Goal: Task Accomplishment & Management: Complete application form

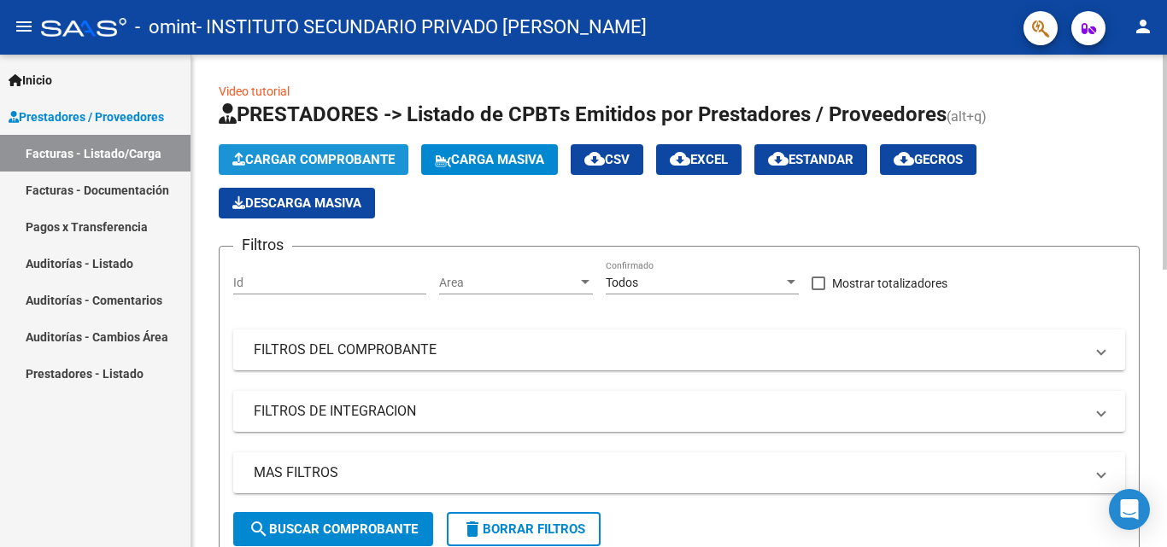
click at [330, 150] on button "Cargar Comprobante" at bounding box center [314, 159] width 190 height 31
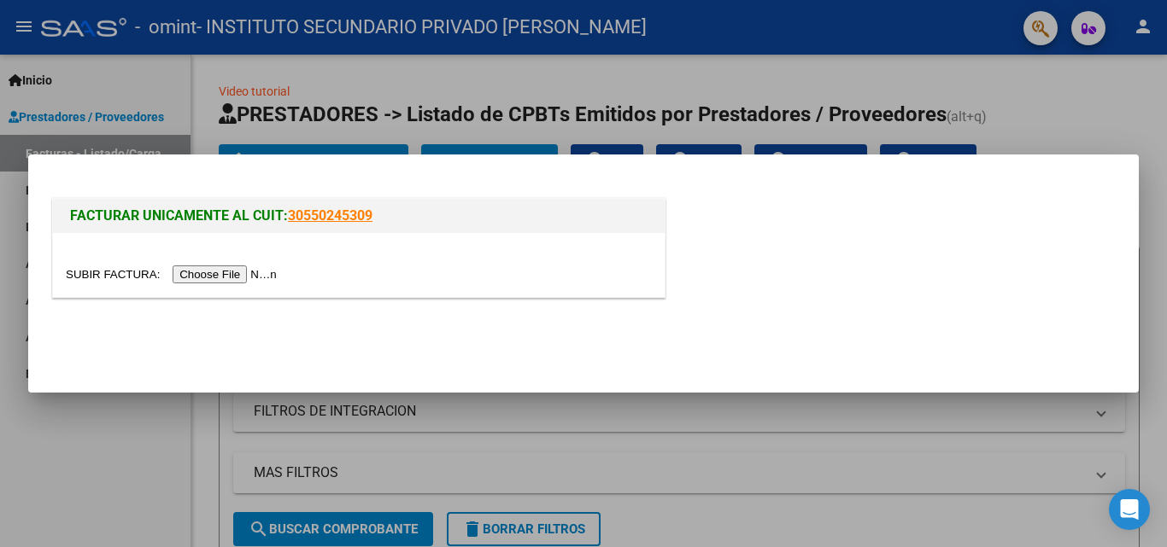
click at [257, 269] on input "file" at bounding box center [174, 275] width 216 height 18
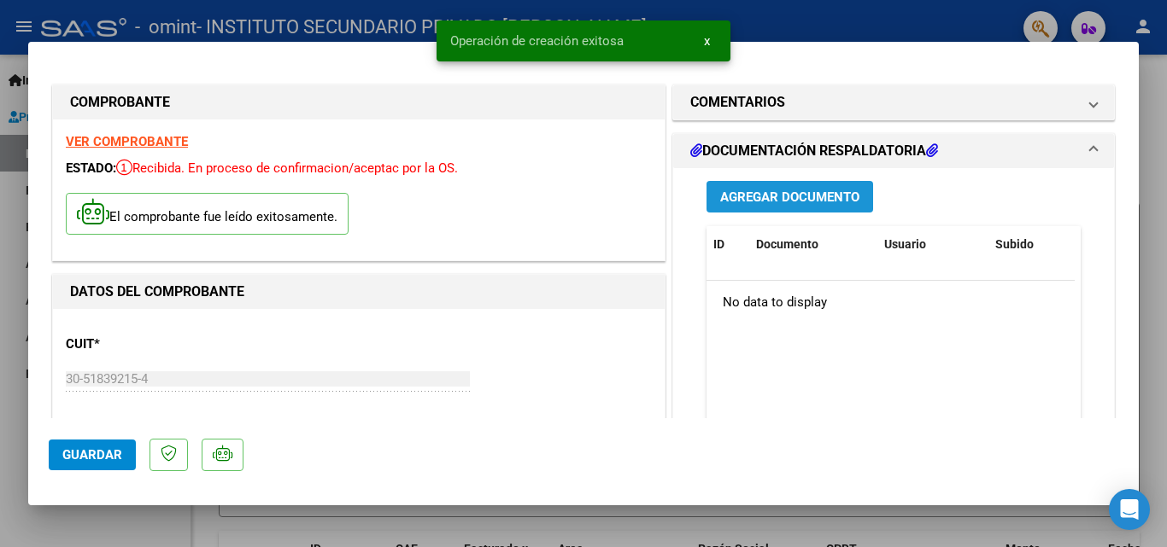
click at [810, 199] on span "Agregar Documento" at bounding box center [789, 197] width 139 height 15
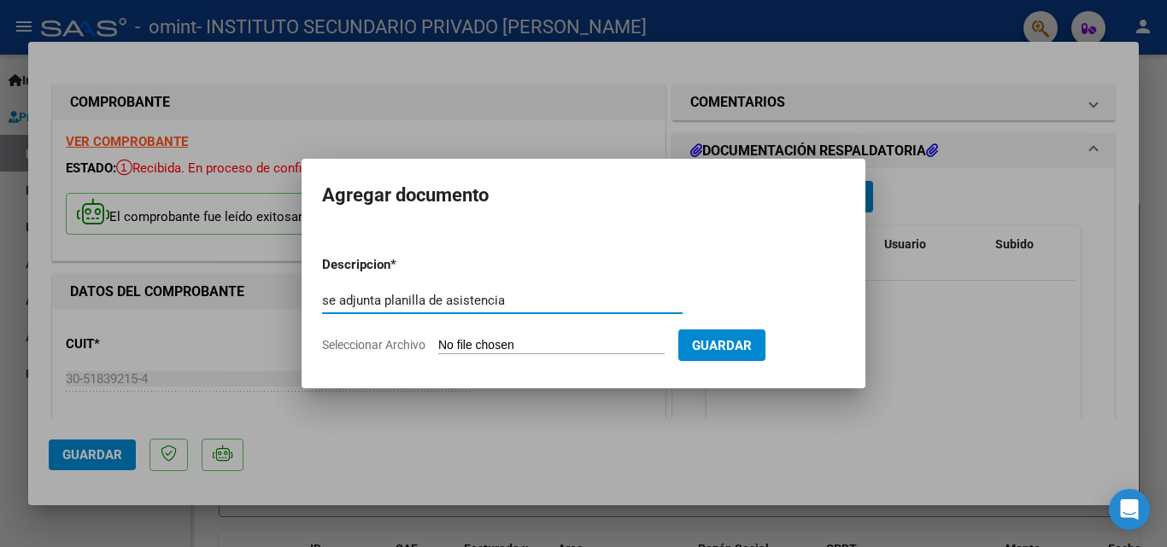
type input "se adjunta planilla de asistencia"
click at [494, 346] on input "Seleccionar Archivo" at bounding box center [551, 346] width 226 height 16
type input "C:\fakepath\[PERSON_NAME] planilla septiembre.pdf"
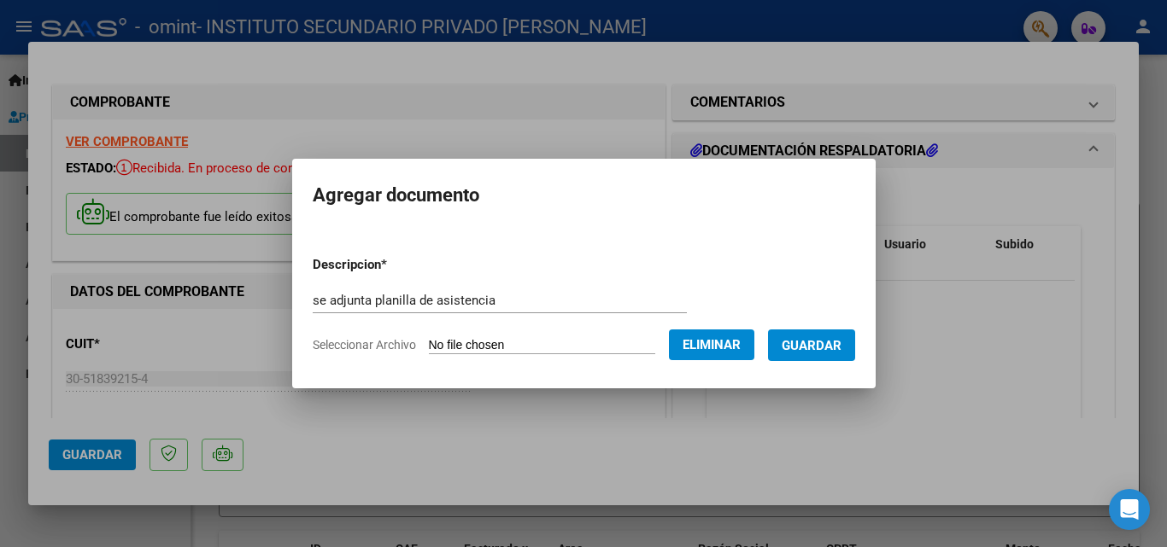
click at [802, 339] on span "Guardar" at bounding box center [811, 345] width 60 height 15
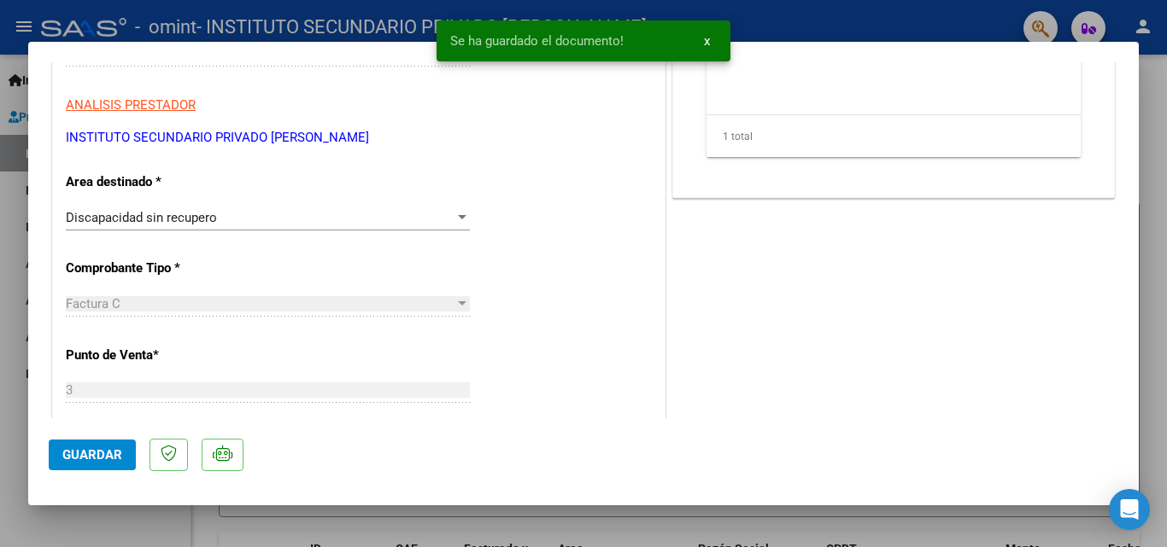
scroll to position [329, 0]
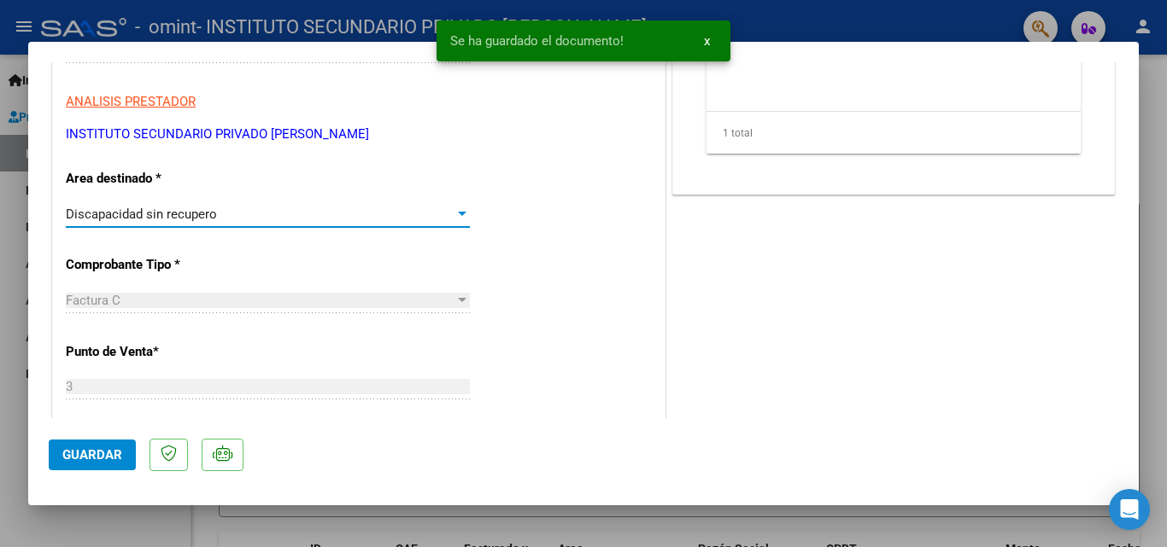
click at [333, 221] on div "Discapacidad sin recupero" at bounding box center [260, 214] width 389 height 15
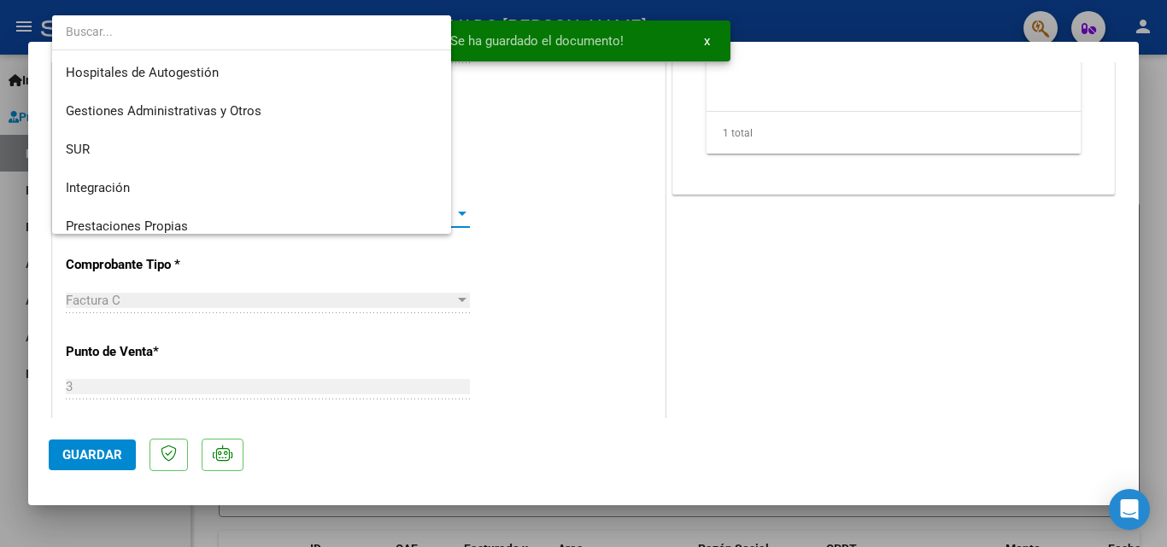
scroll to position [127, 0]
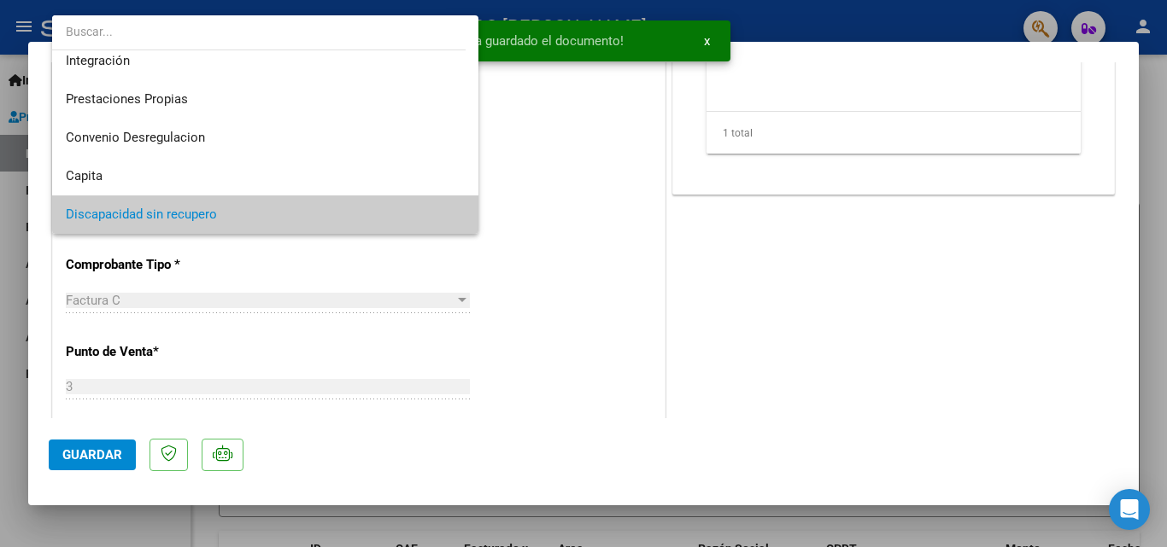
click at [333, 221] on span "Discapacidad sin recupero" at bounding box center [265, 215] width 399 height 38
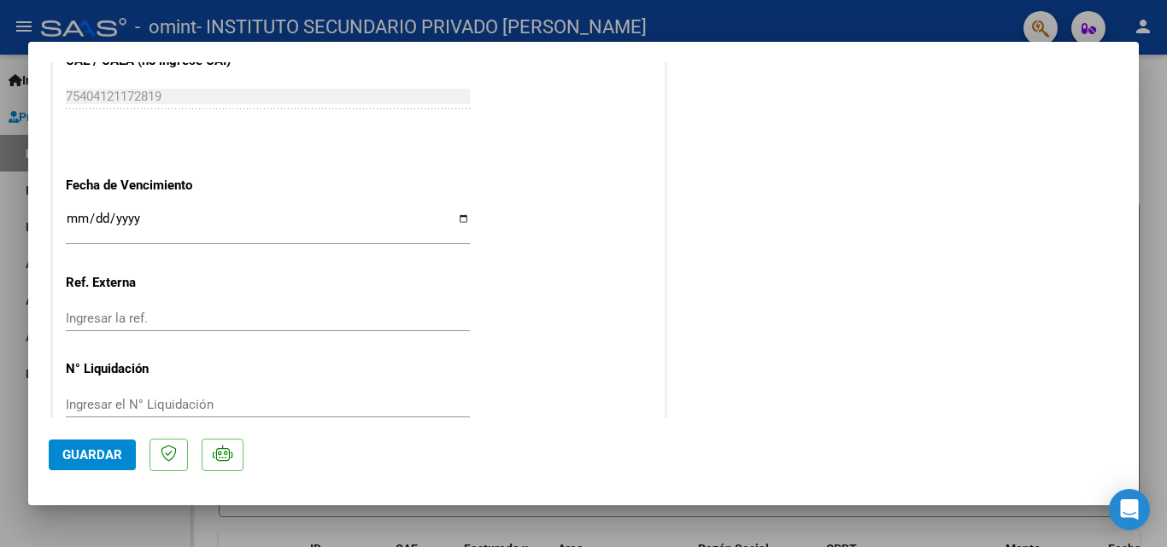
scroll to position [980, 0]
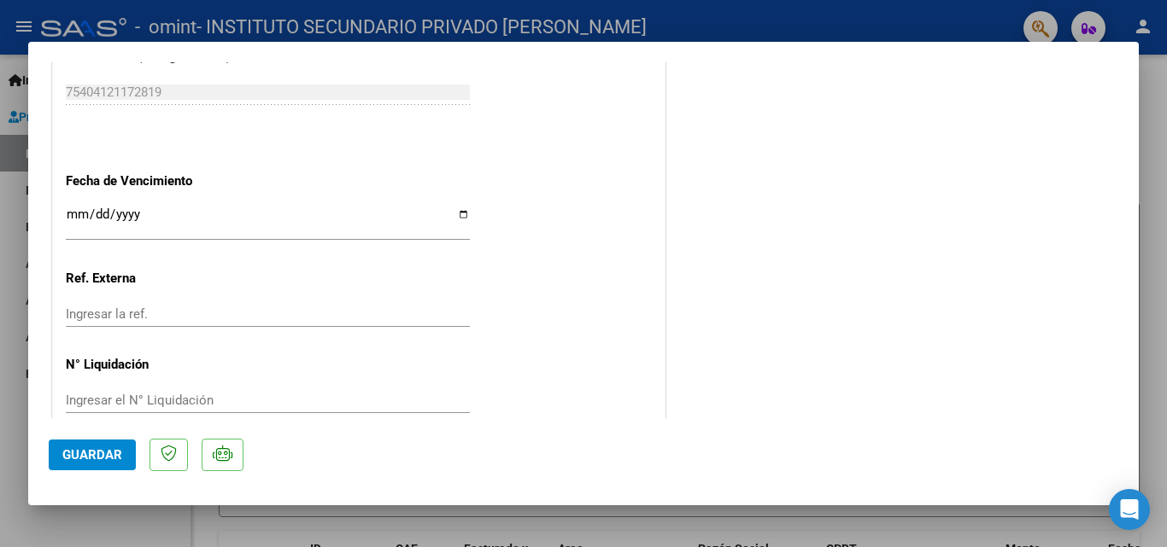
click at [459, 214] on input "Ingresar la fecha" at bounding box center [268, 221] width 404 height 27
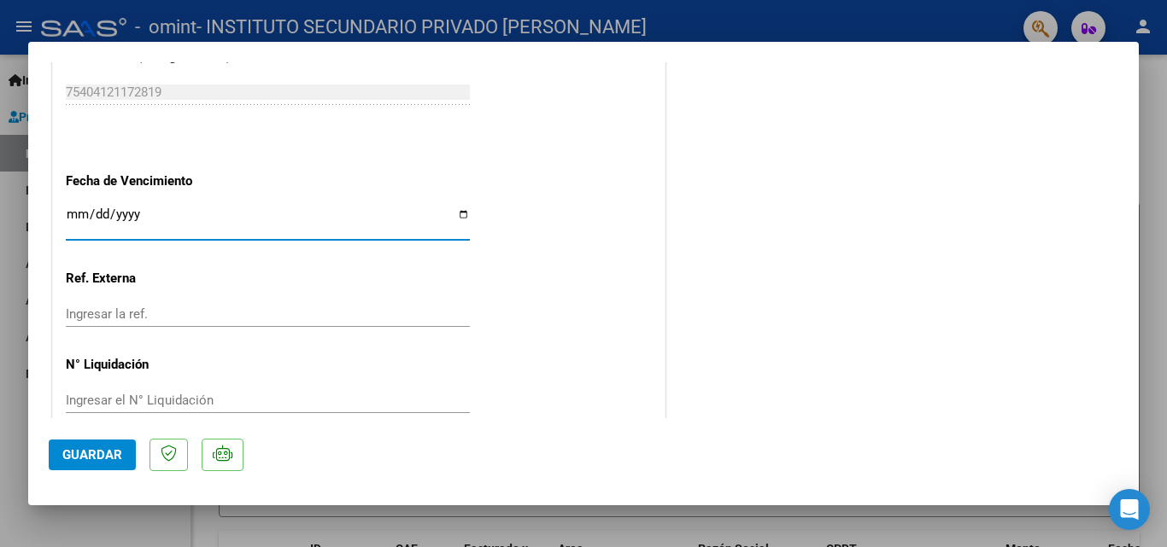
type input "[DATE]"
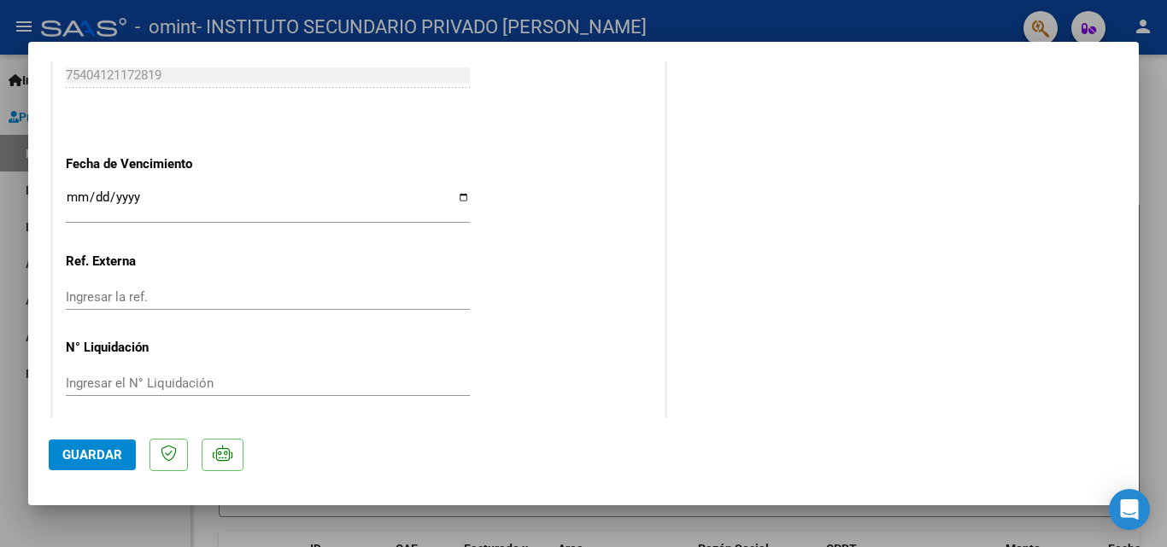
scroll to position [1009, 0]
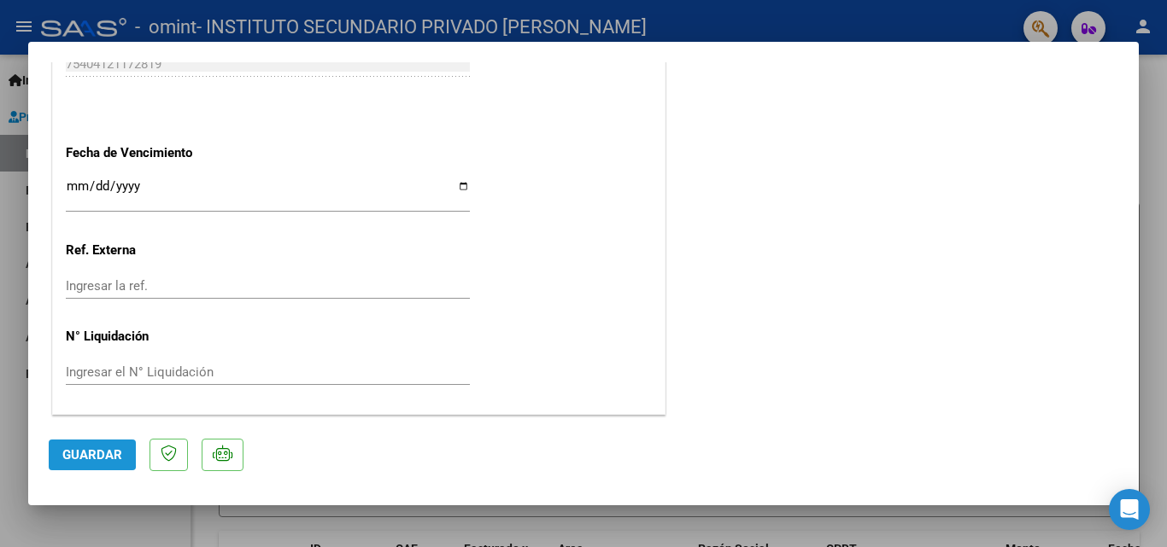
click at [80, 453] on span "Guardar" at bounding box center [92, 455] width 60 height 15
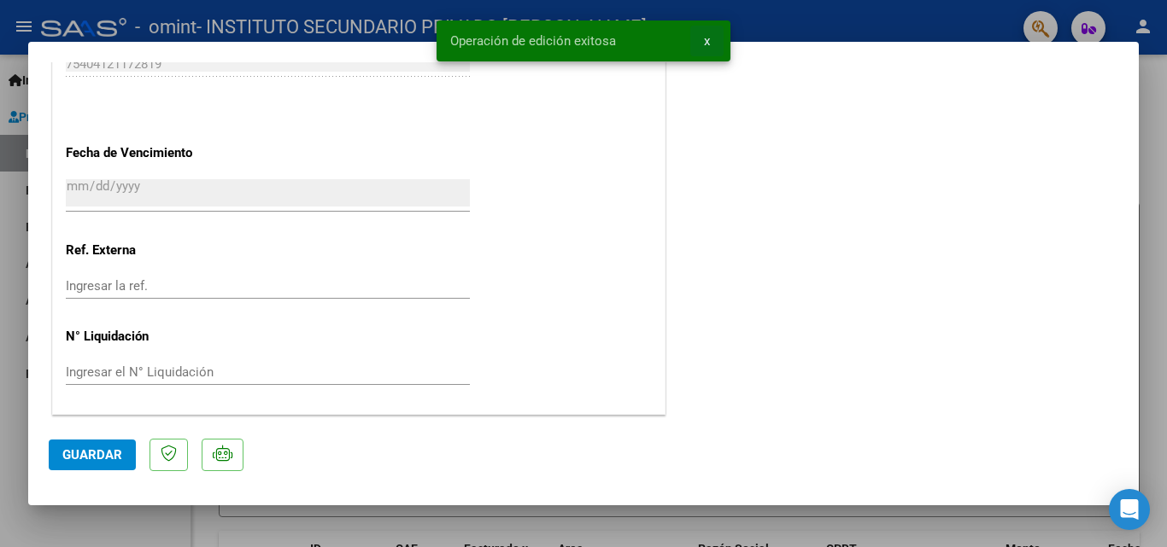
click at [705, 40] on span "x" at bounding box center [707, 40] width 6 height 15
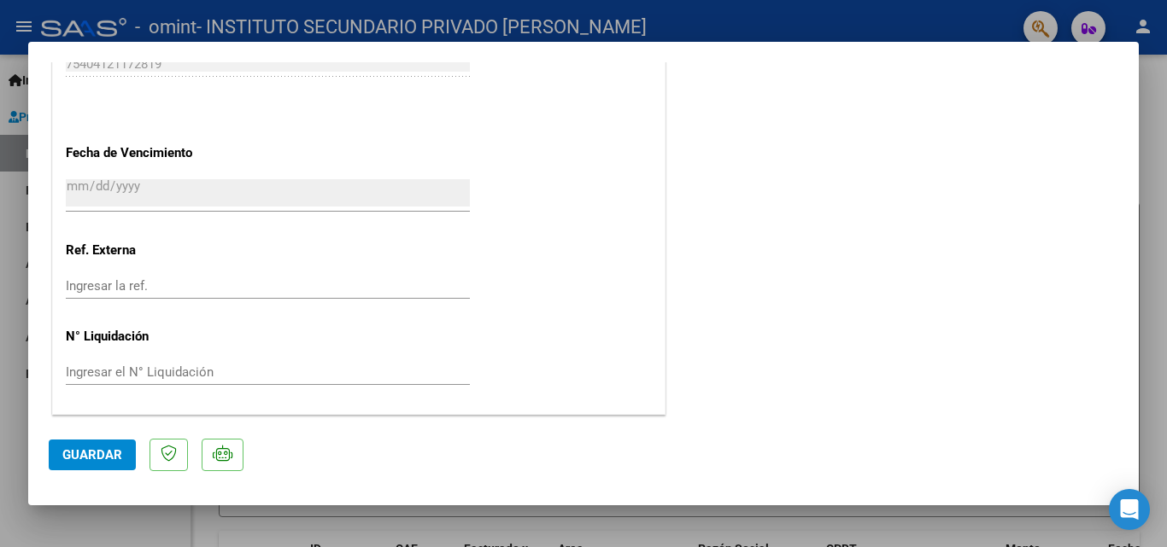
click at [87, 456] on span "Guardar" at bounding box center [92, 455] width 60 height 15
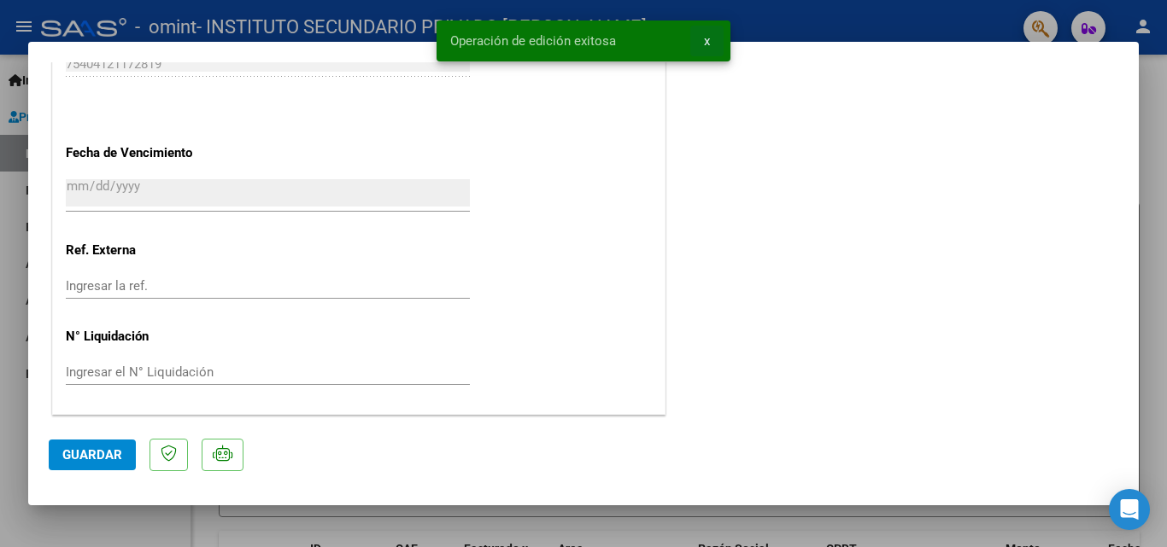
click at [711, 46] on button "x" at bounding box center [706, 41] width 33 height 31
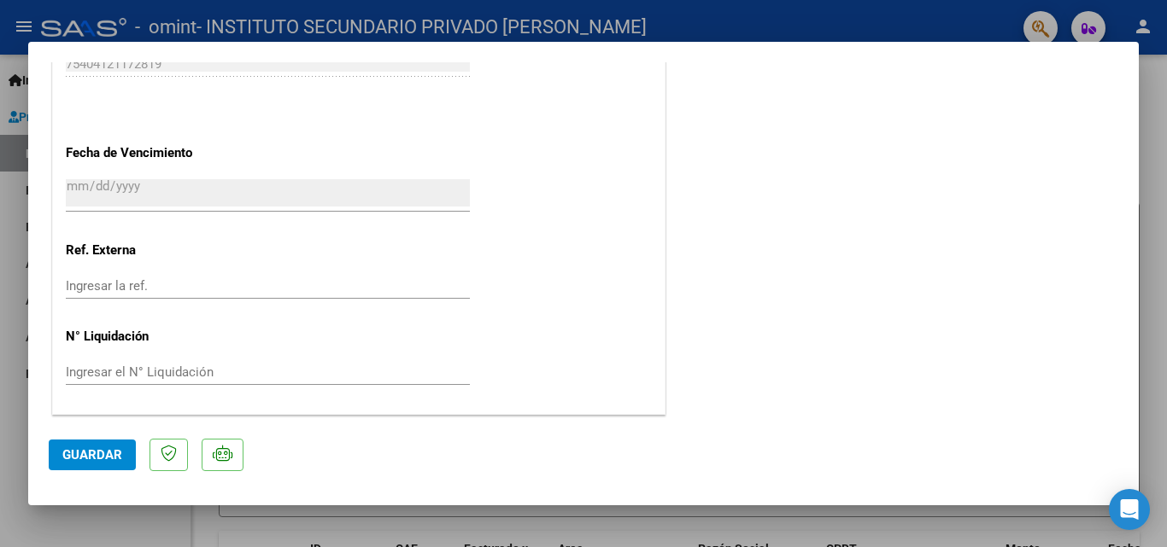
type input "$ 0,00"
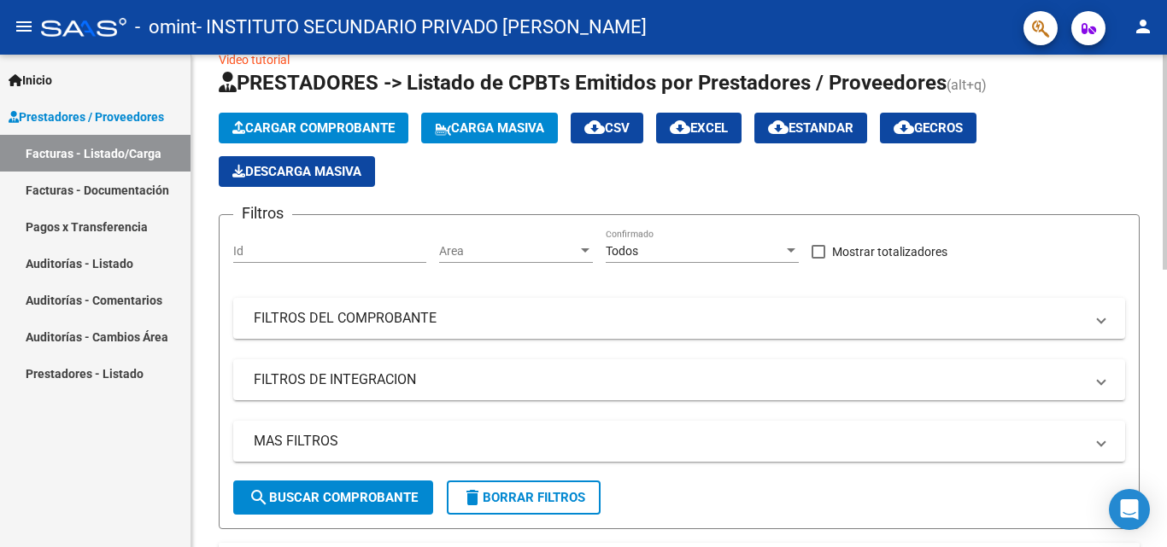
scroll to position [0, 0]
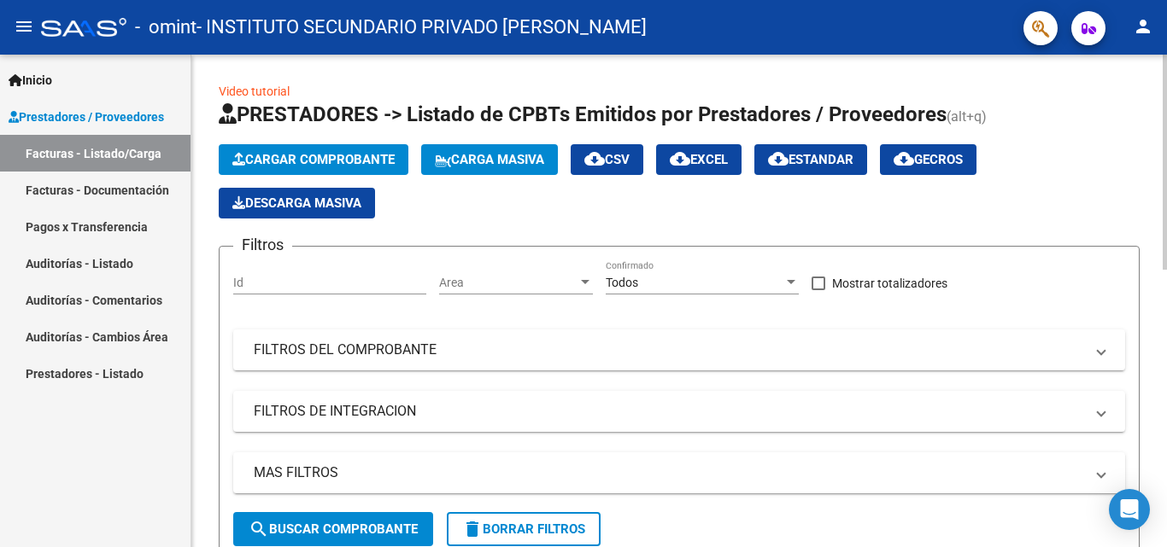
click at [1166, 145] on div at bounding box center [1164, 162] width 4 height 215
click at [298, 160] on span "Cargar Comprobante" at bounding box center [313, 159] width 162 height 15
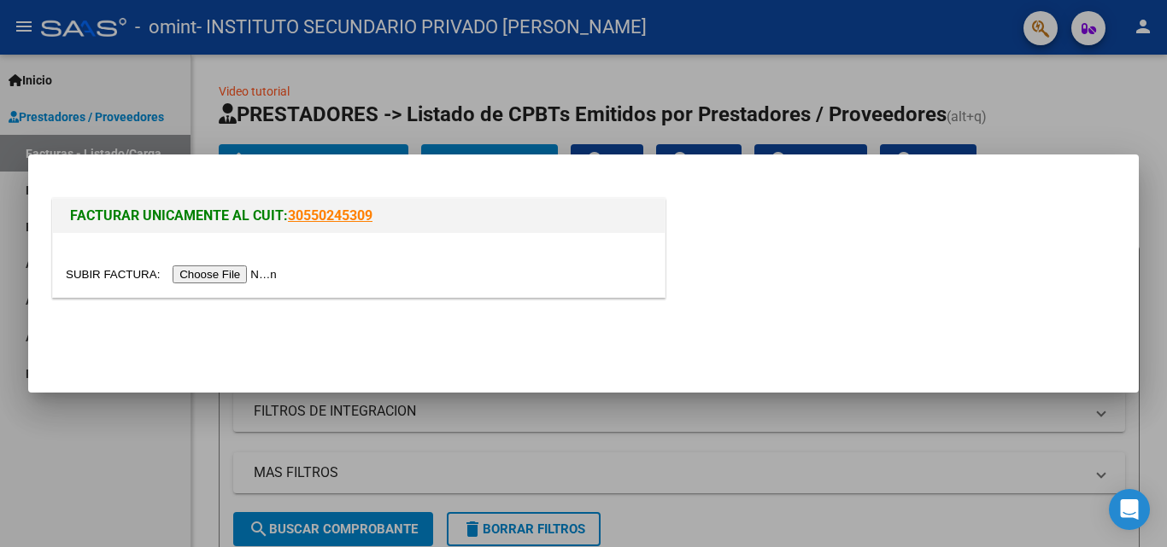
click at [266, 271] on input "file" at bounding box center [174, 275] width 216 height 18
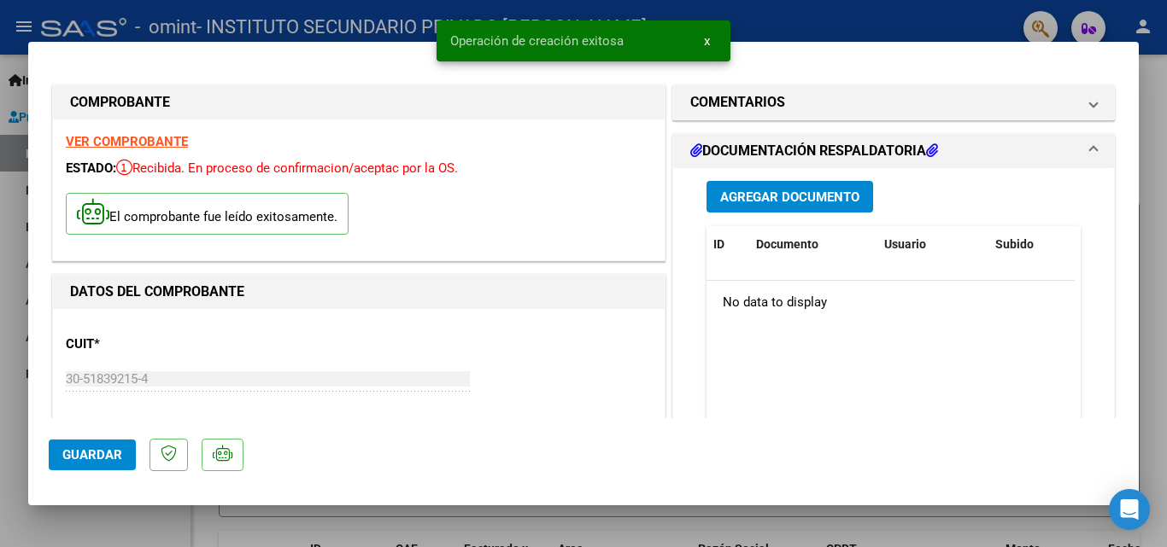
click at [729, 207] on button "Agregar Documento" at bounding box center [789, 197] width 167 height 32
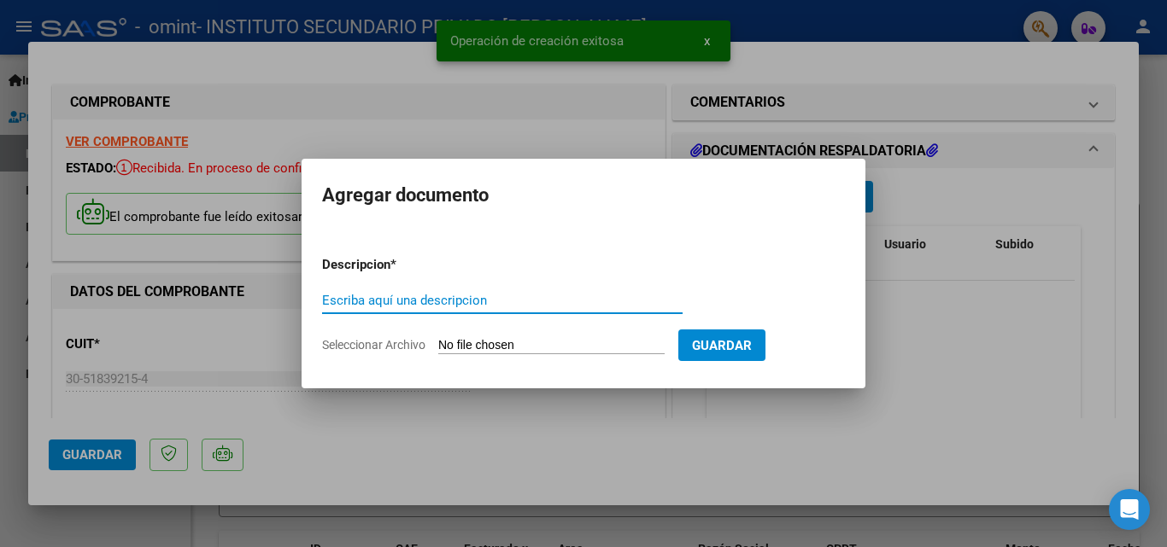
click at [453, 306] on input "Escriba aquí una descripcion" at bounding box center [502, 300] width 360 height 15
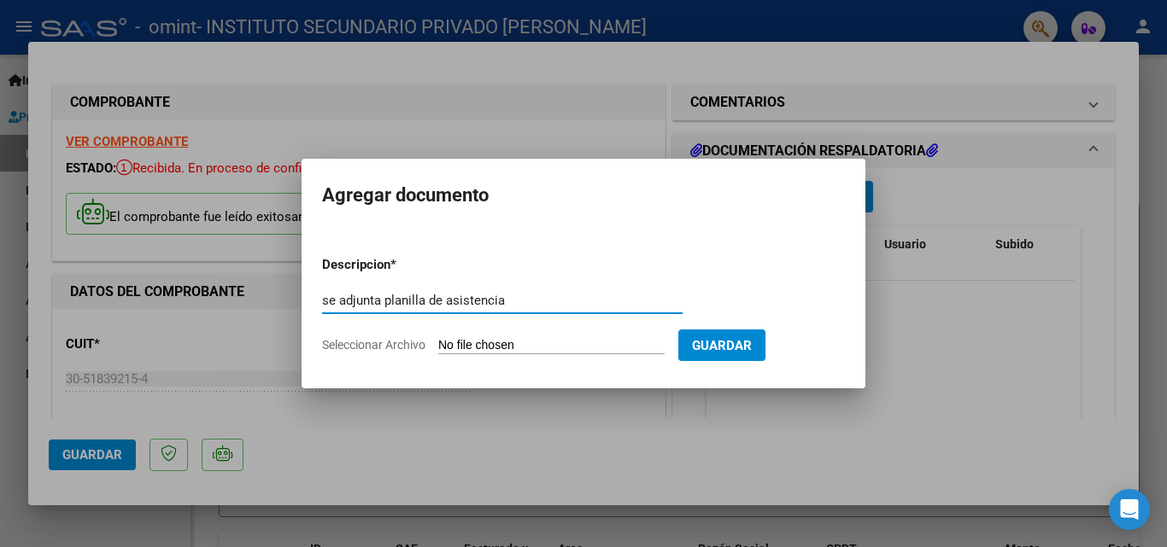
type input "se adjunta planilla de asistencia"
click at [487, 349] on input "Seleccionar Archivo" at bounding box center [551, 346] width 226 height 16
type input "C:\fakepath\[PERSON_NAME] planilla septiembre.pdf"
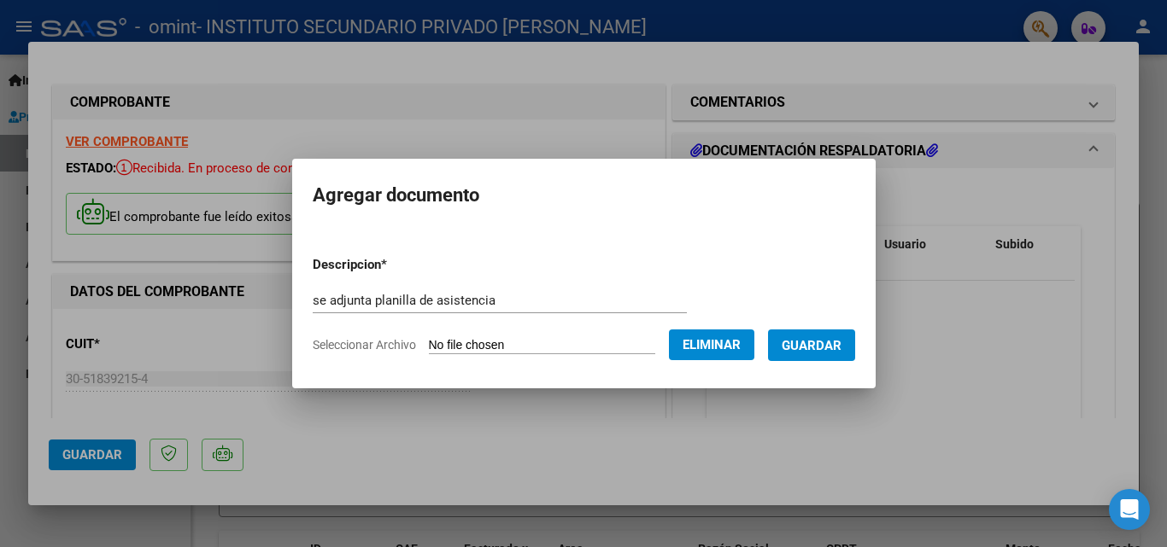
click at [826, 338] on span "Guardar" at bounding box center [811, 345] width 60 height 15
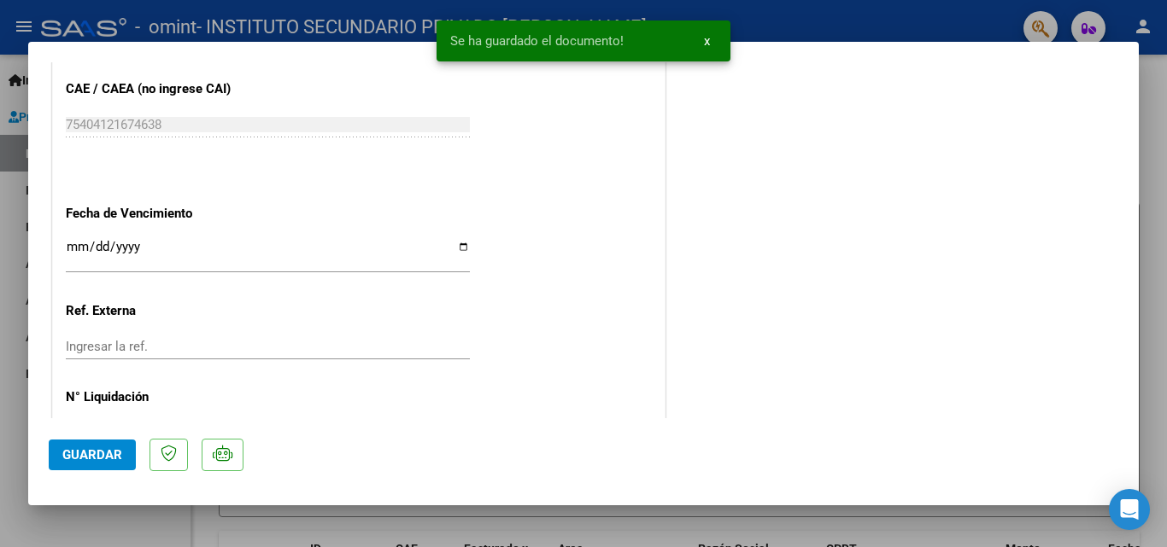
scroll to position [962, 0]
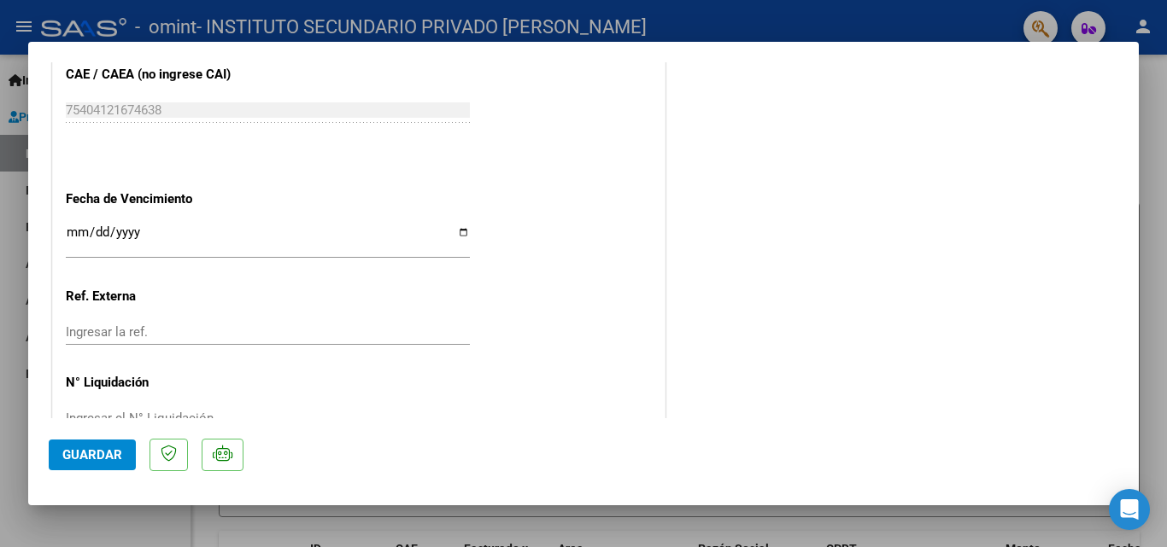
click at [459, 235] on input "Ingresar la fecha" at bounding box center [268, 238] width 404 height 27
type input "[DATE]"
click at [106, 448] on span "Guardar" at bounding box center [92, 455] width 60 height 15
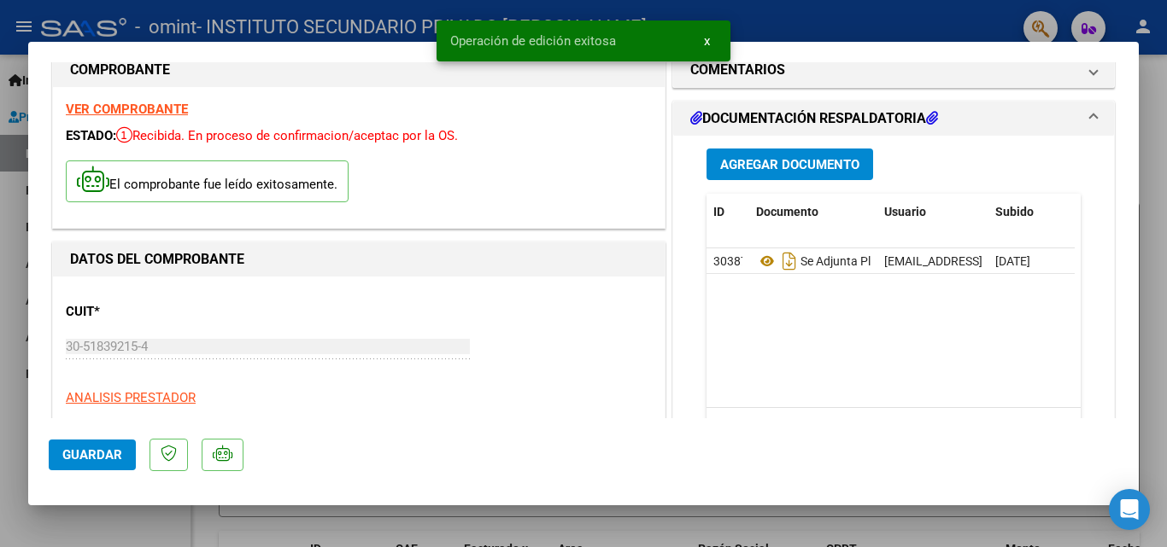
scroll to position [0, 0]
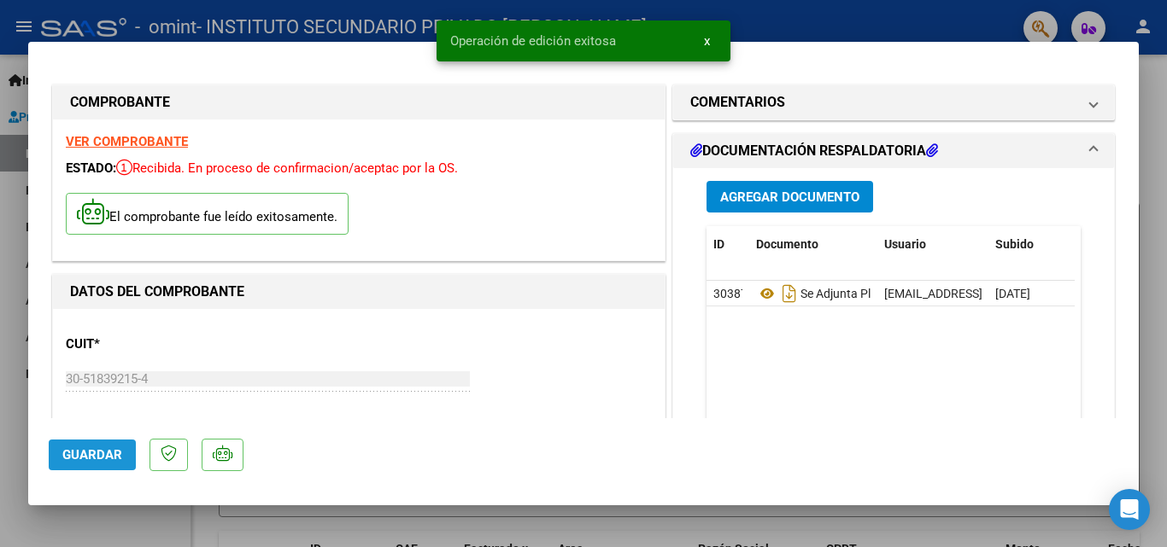
click at [61, 445] on button "Guardar" at bounding box center [92, 455] width 87 height 31
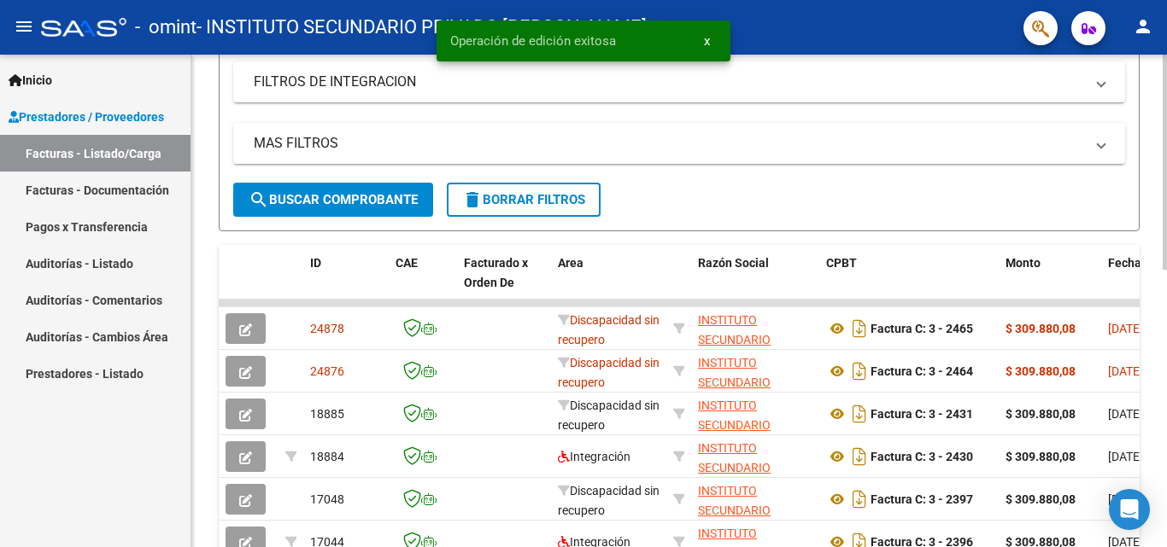
scroll to position [320, 0]
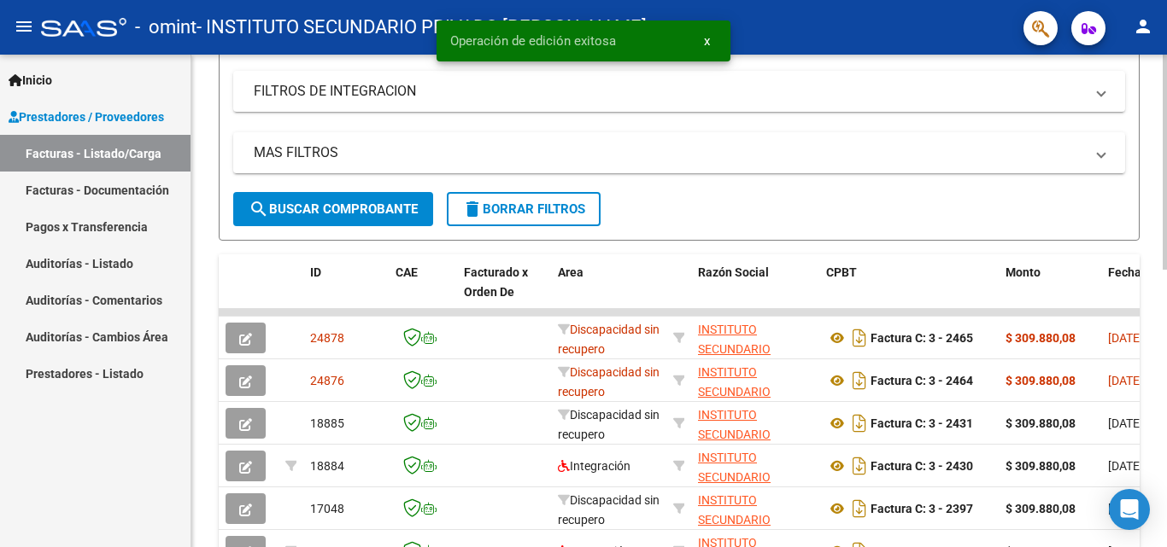
click at [1160, 254] on div "Video tutorial PRESTADORES -> Listado de CPBTs Emitidos por Prestadores / Prove…" at bounding box center [681, 290] width 980 height 1113
